Goal: Task Accomplishment & Management: Manage account settings

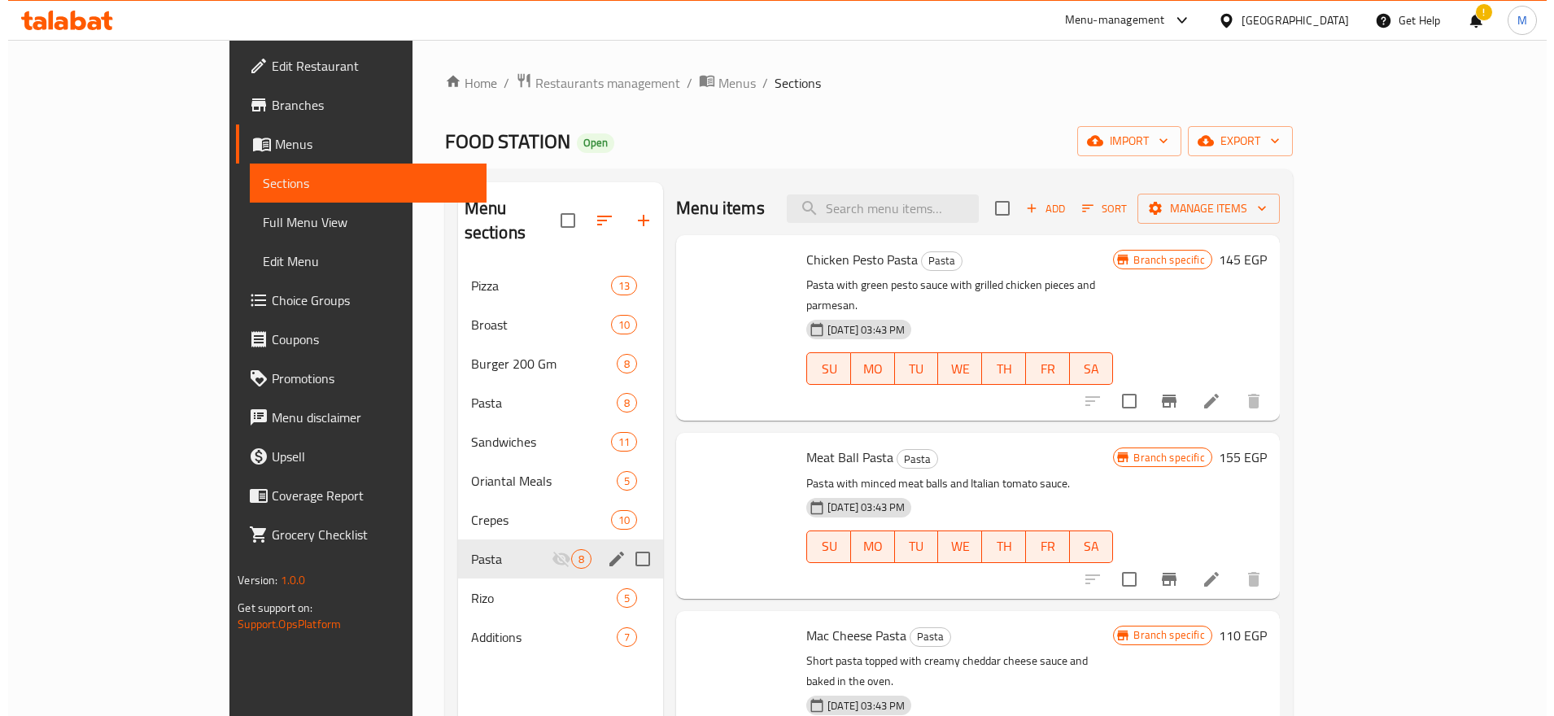
scroll to position [590, 0]
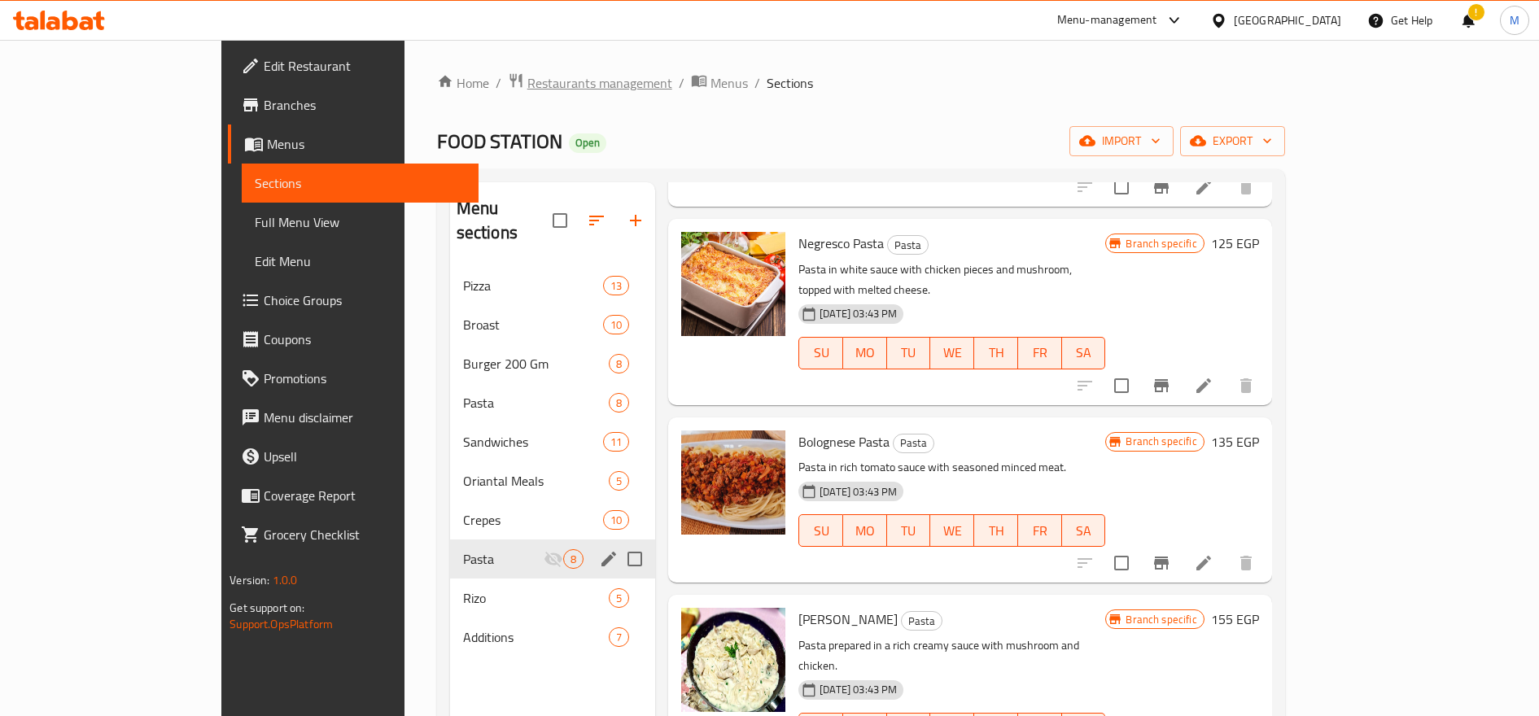
click at [527, 87] on span "Restaurants management" at bounding box center [599, 83] width 145 height 20
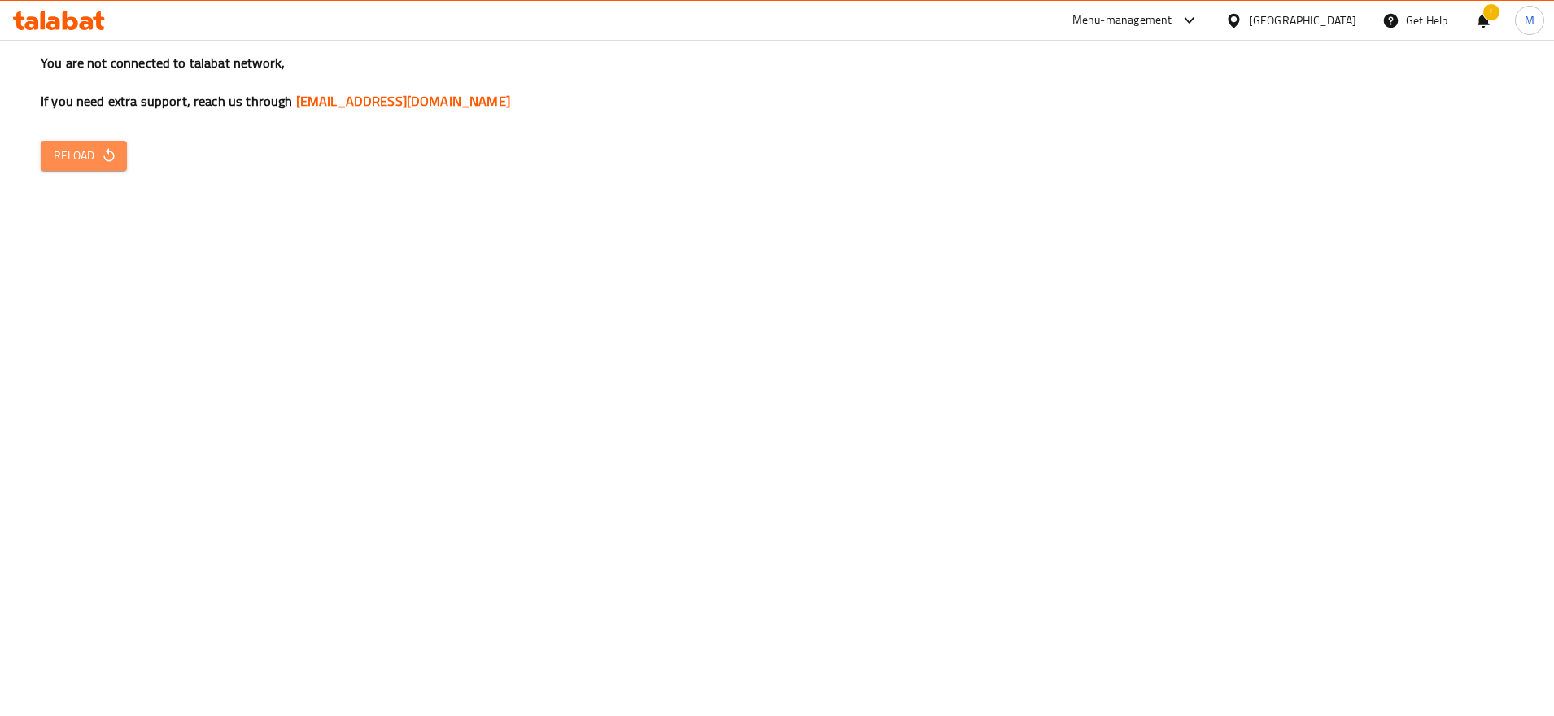
click at [99, 150] on span "Reload" at bounding box center [84, 156] width 60 height 20
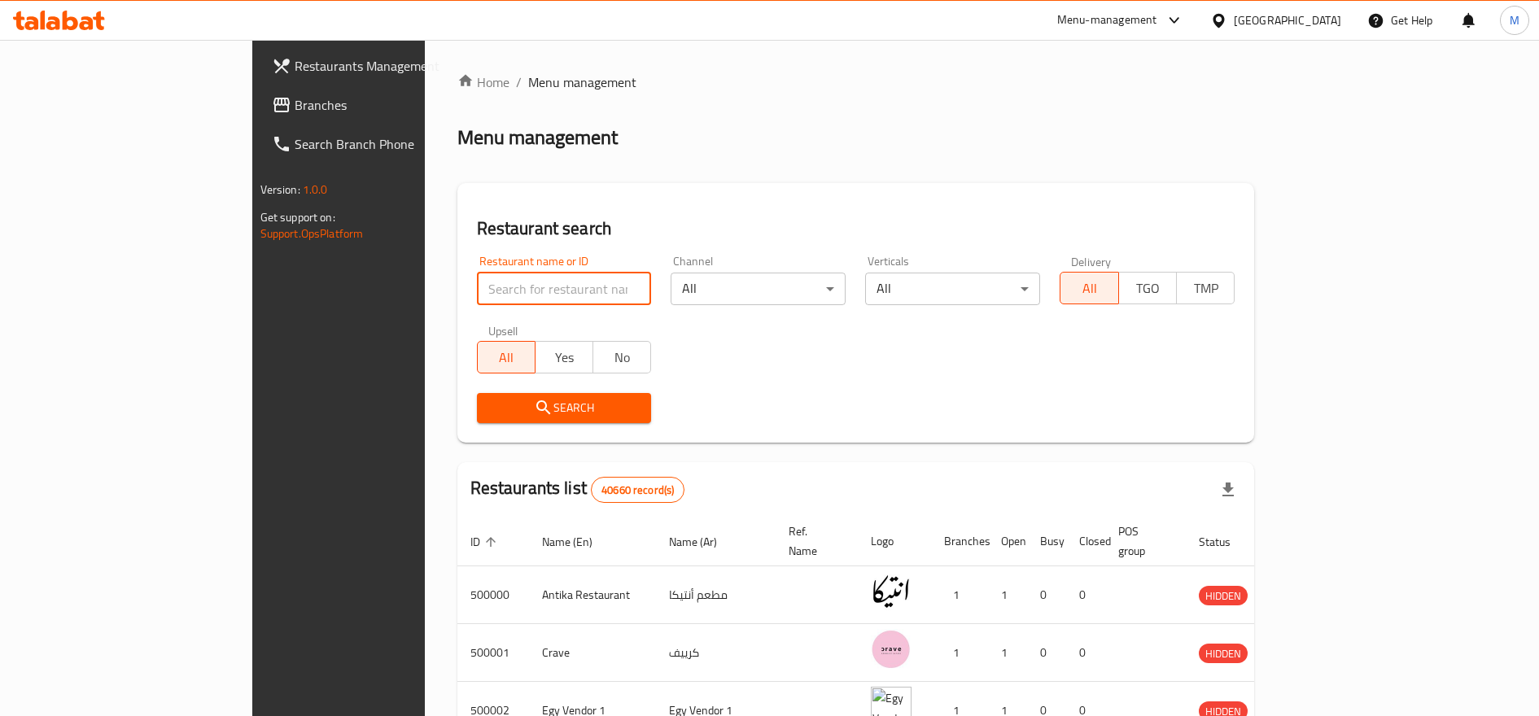
click at [477, 287] on input "search" at bounding box center [564, 289] width 175 height 33
type input "galal"
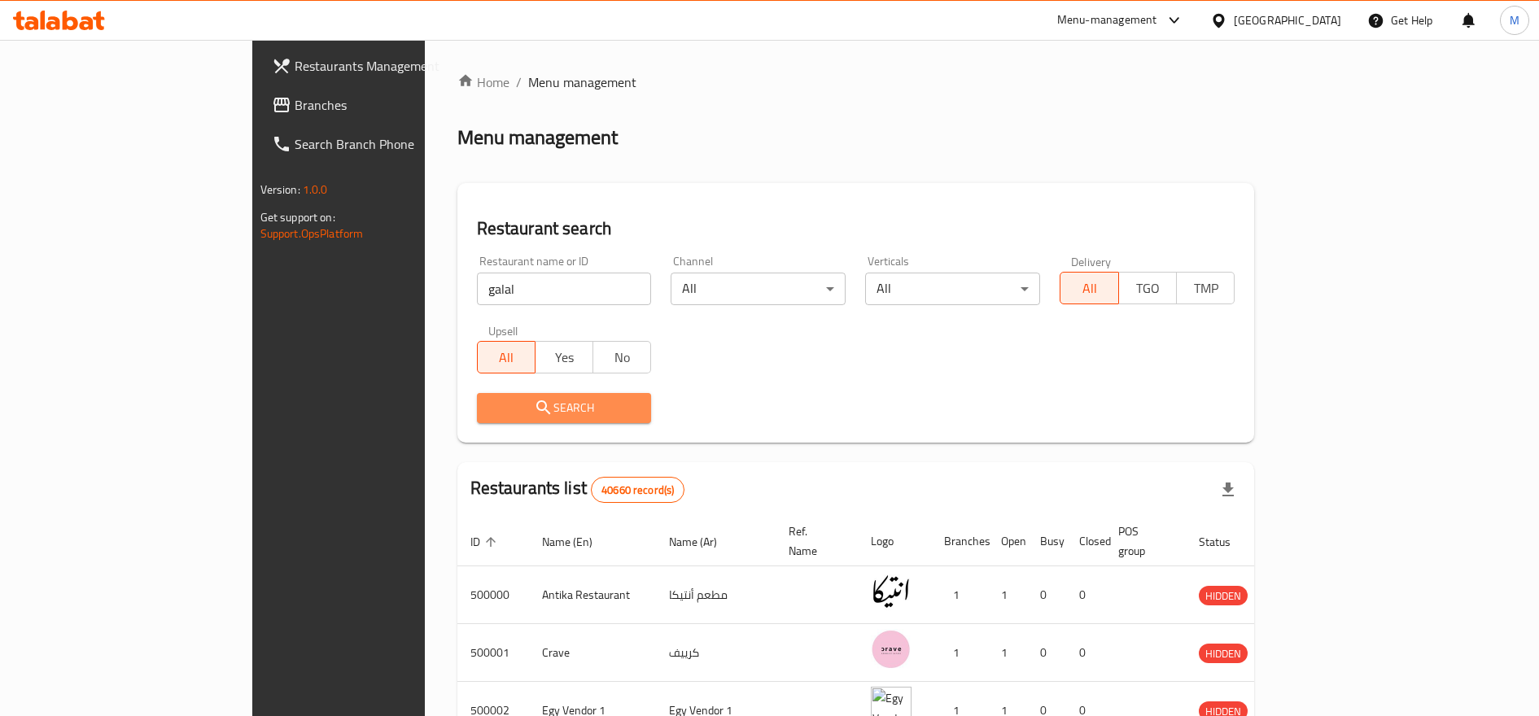
click at [490, 413] on span "Search" at bounding box center [564, 408] width 149 height 20
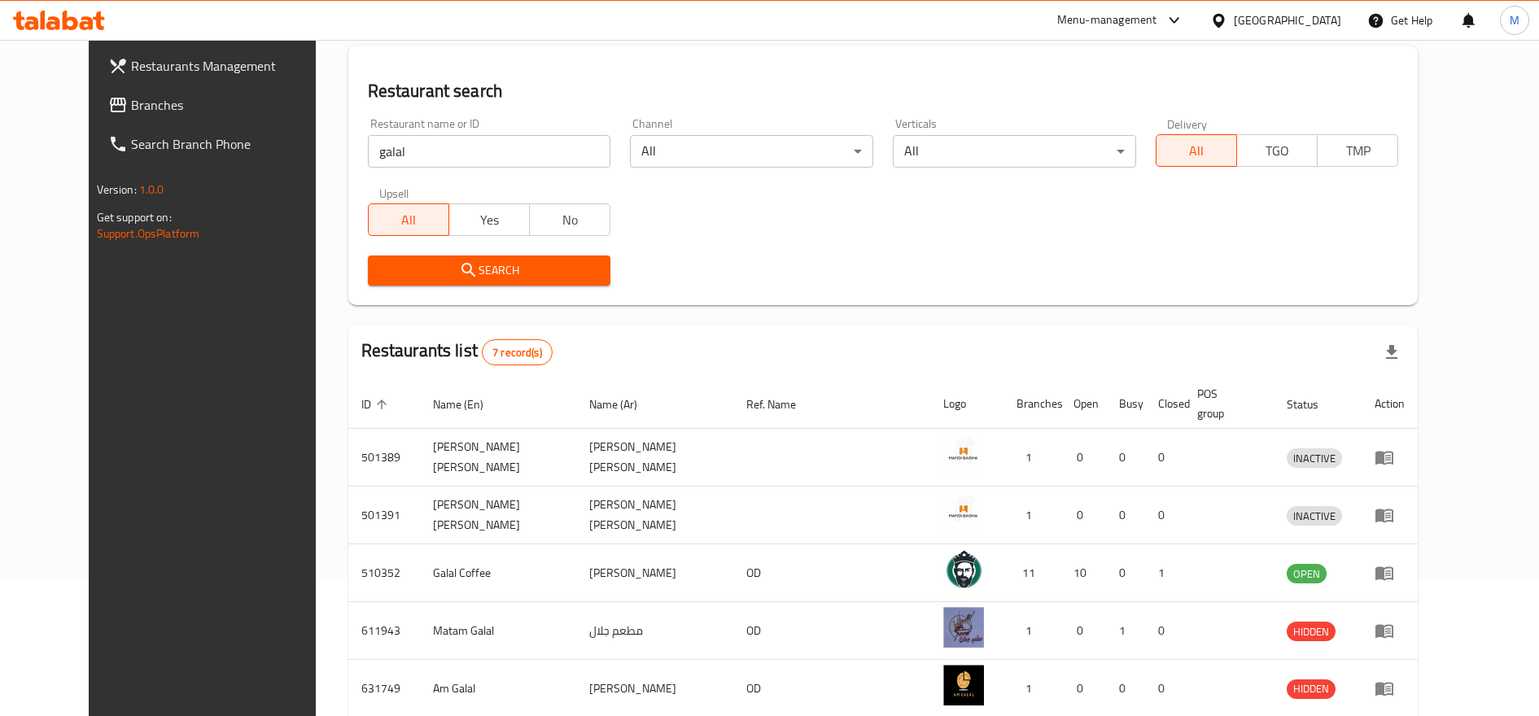
scroll to position [271, 0]
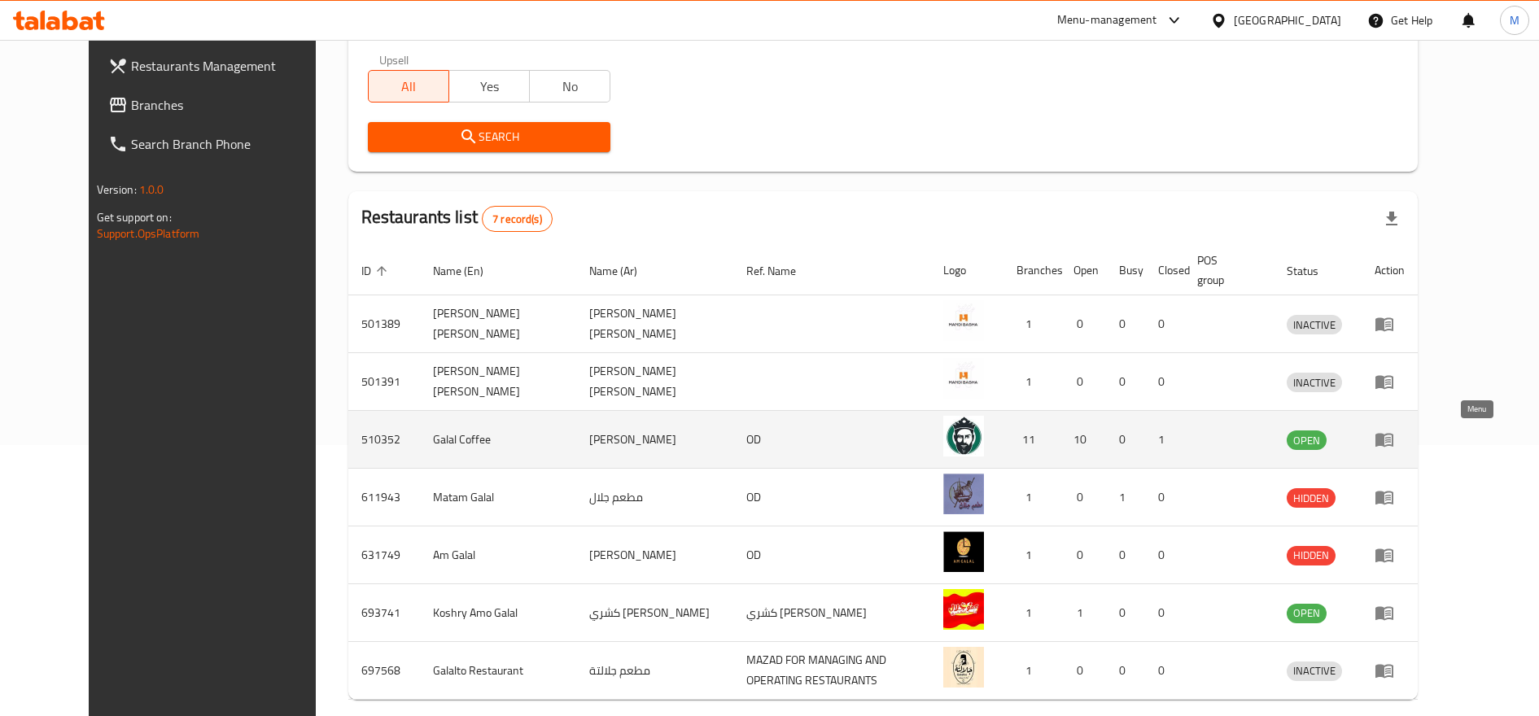
click at [1394, 448] on icon "enhanced table" at bounding box center [1384, 440] width 20 height 20
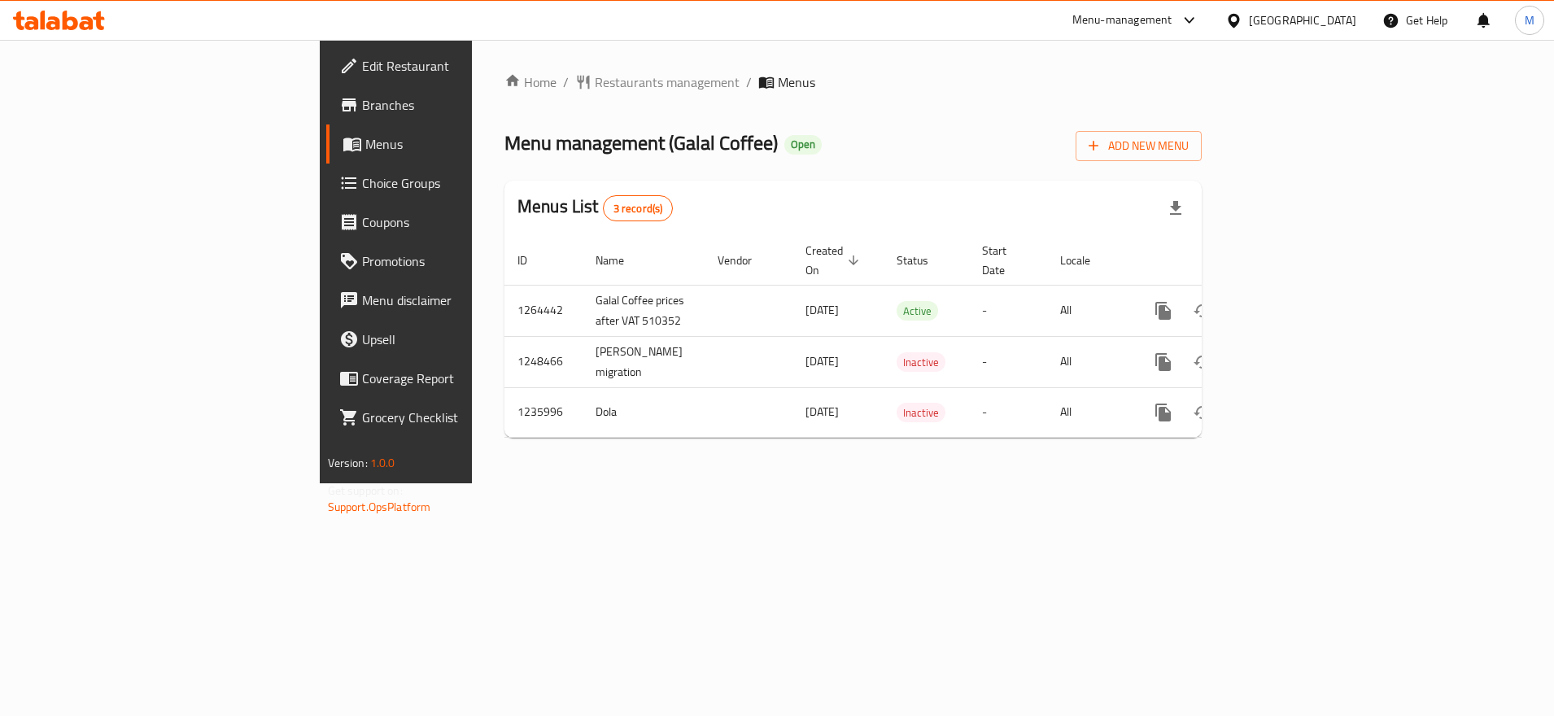
click at [362, 63] on span "Edit Restaurant" at bounding box center [464, 66] width 204 height 20
